Goal: Task Accomplishment & Management: Use online tool/utility

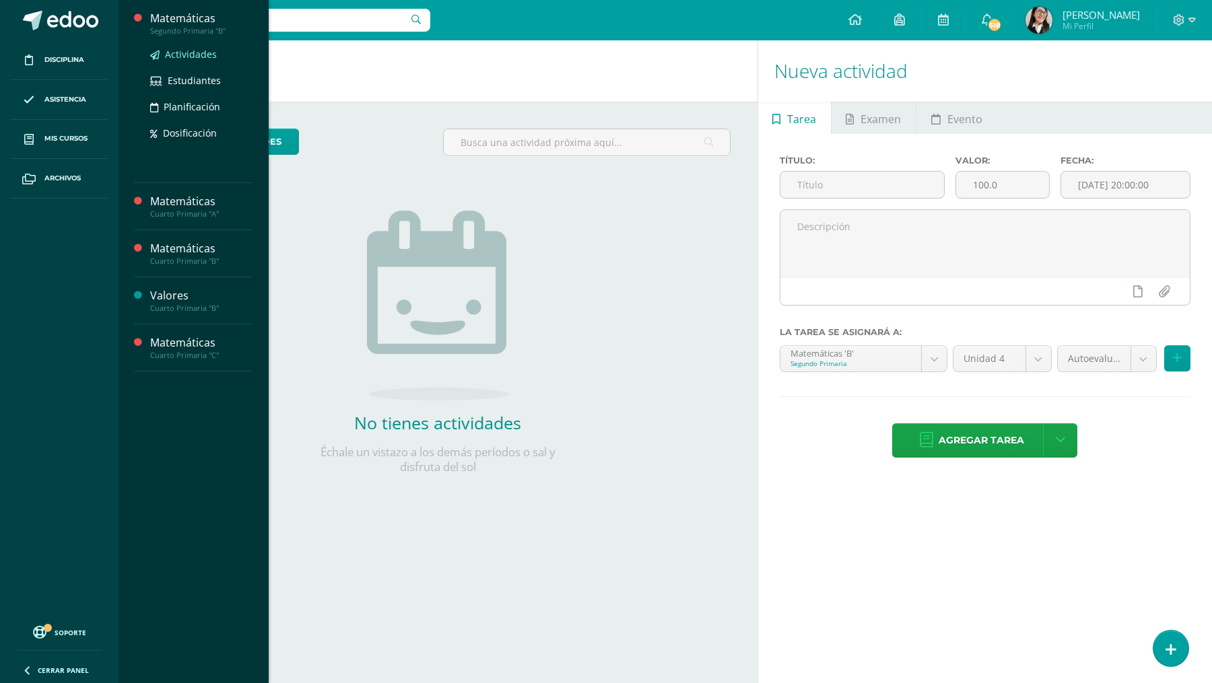
click at [194, 55] on span "Actividades" at bounding box center [191, 54] width 52 height 13
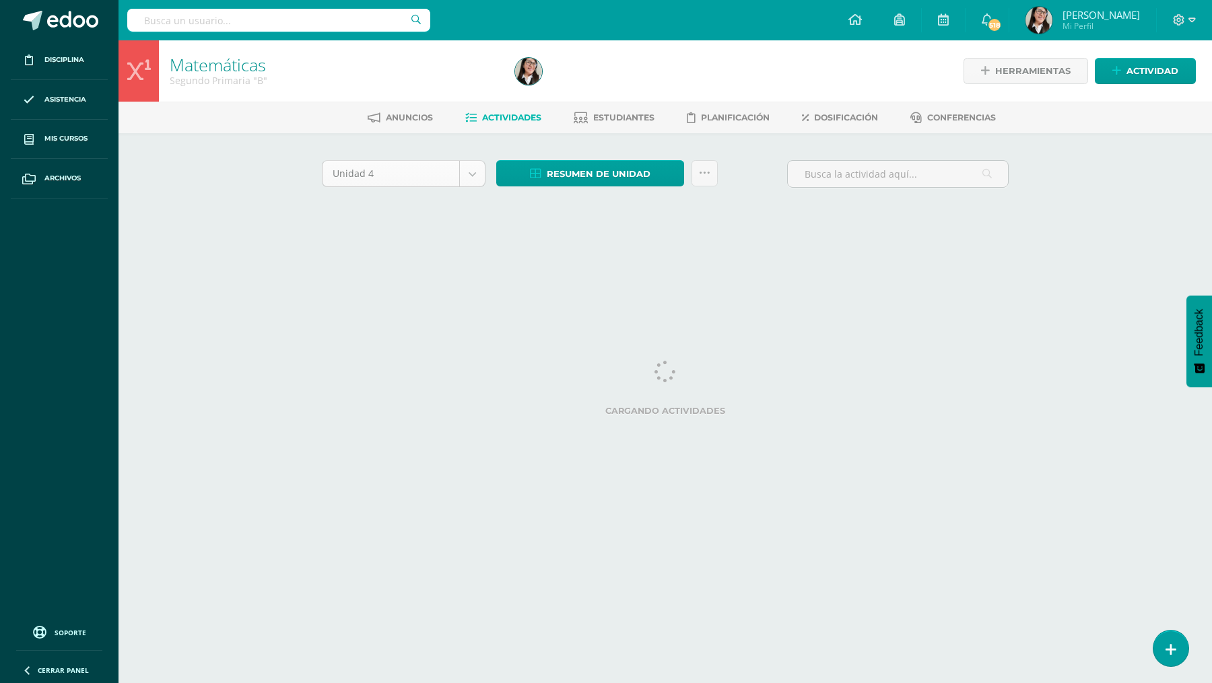
click at [477, 174] on body "Disciplina Asistencia Mis cursos Archivos Soporte Ayuda Reportar un problema Ce…" at bounding box center [606, 125] width 1212 height 251
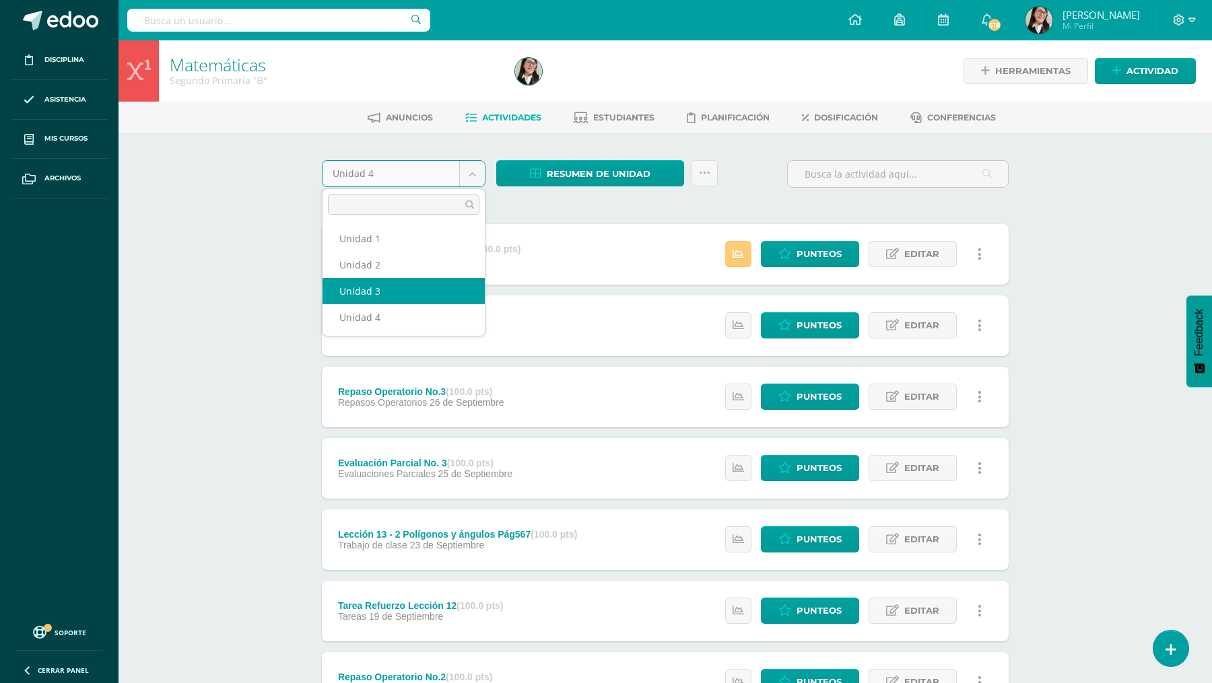
select select "Unidad 3"
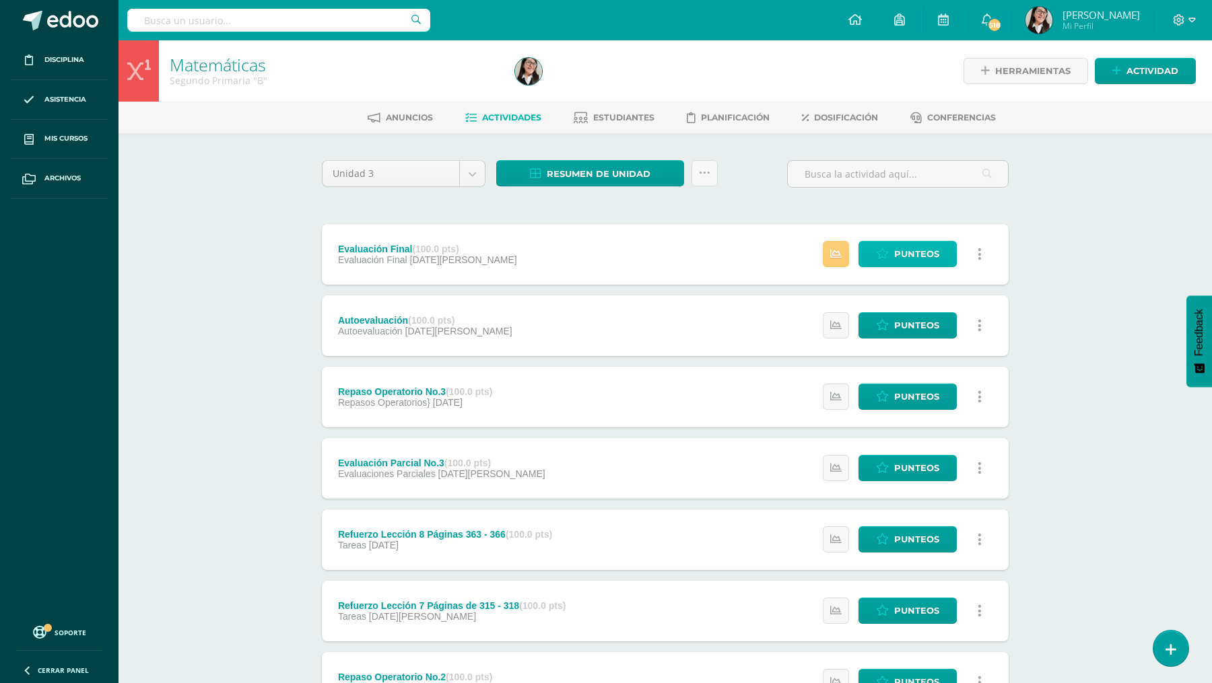
click at [892, 258] on link "Punteos" at bounding box center [907, 254] width 98 height 26
